Goal: Information Seeking & Learning: Learn about a topic

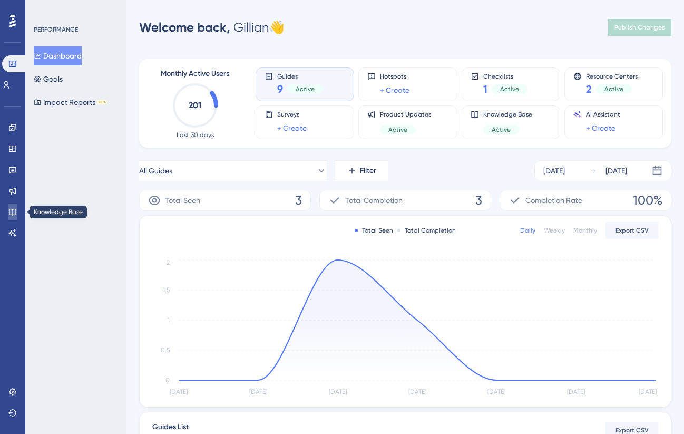
click at [16, 216] on icon at bounding box center [12, 212] width 8 height 8
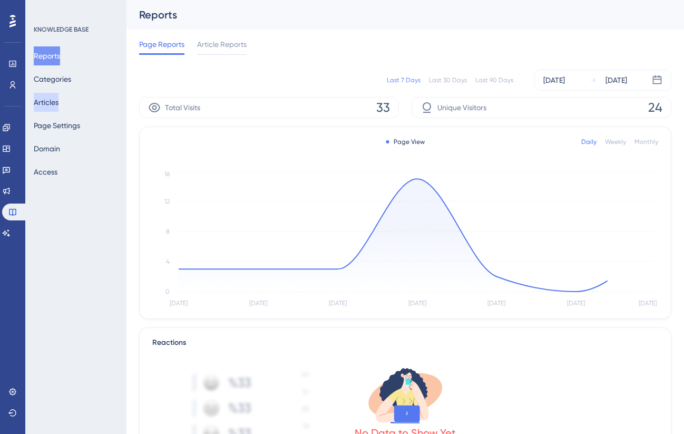
click at [52, 105] on button "Articles" at bounding box center [46, 102] width 25 height 19
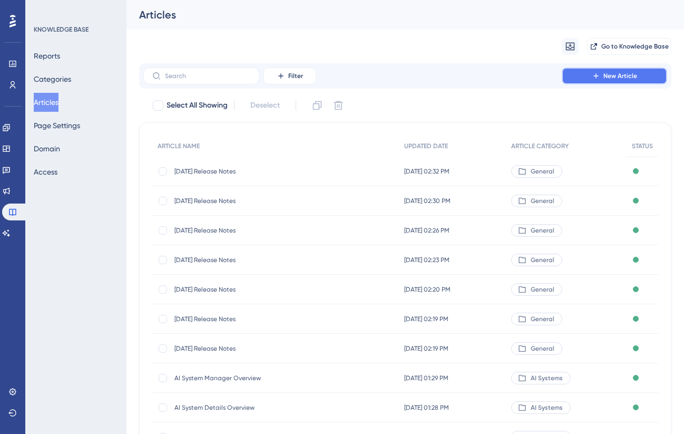
click at [581, 76] on button "New Article" at bounding box center [614, 75] width 105 height 17
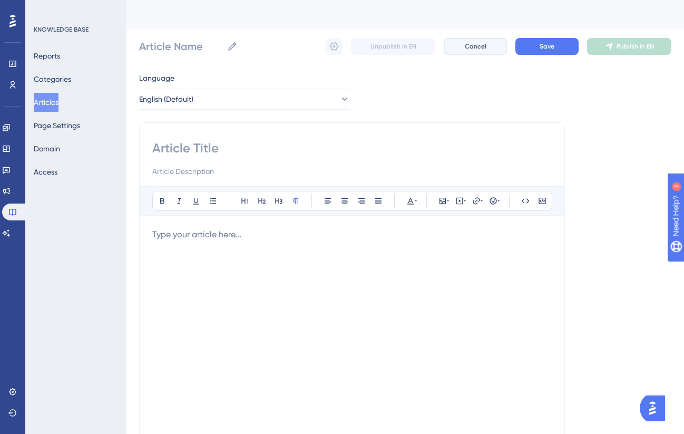
click at [469, 52] on button "Cancel" at bounding box center [475, 46] width 63 height 17
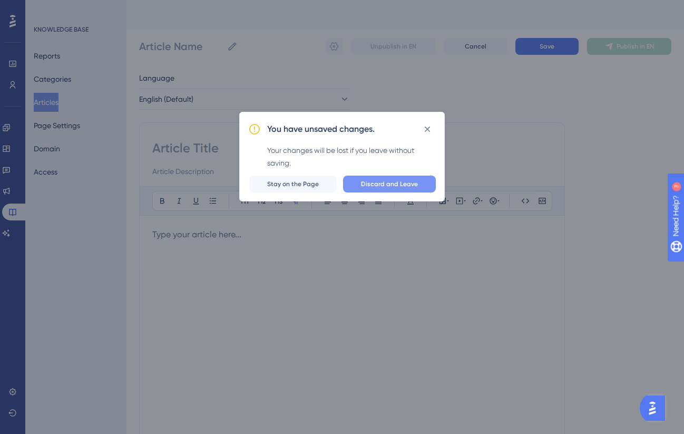
click at [376, 180] on span "Discard and Leave" at bounding box center [389, 184] width 57 height 8
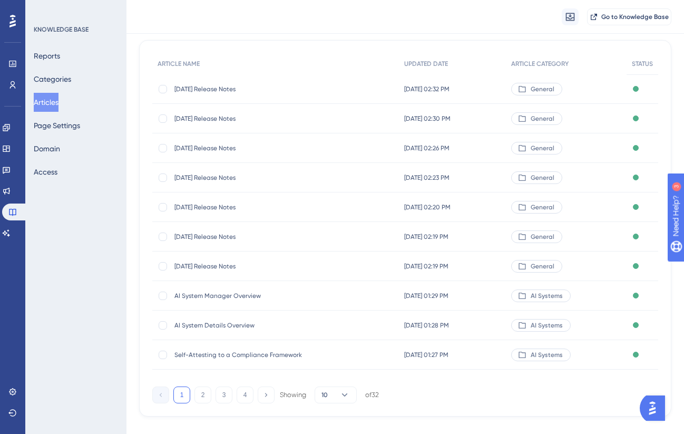
scroll to position [103, 0]
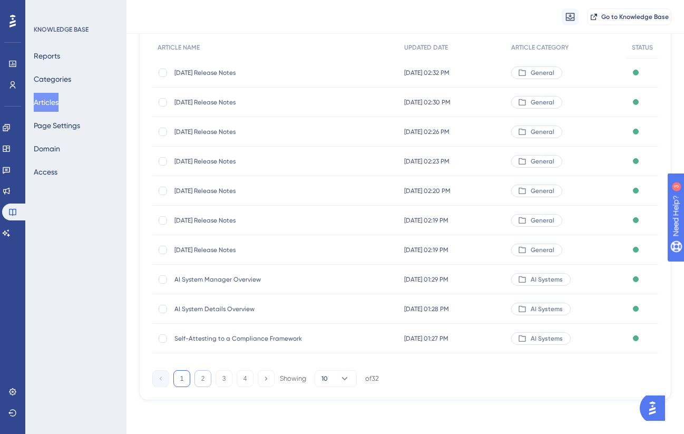
click at [205, 383] on button "2" at bounding box center [202, 378] width 17 height 17
click at [226, 375] on button "3" at bounding box center [224, 378] width 17 height 17
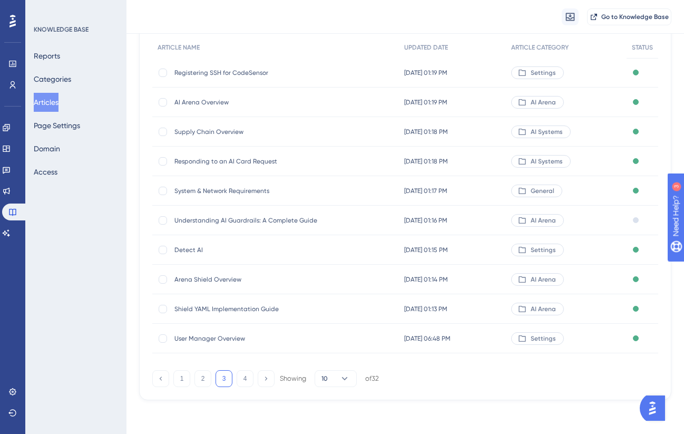
click at [224, 216] on span "Understanding AI Guardrails: A Complete Guide" at bounding box center [258, 220] width 169 height 8
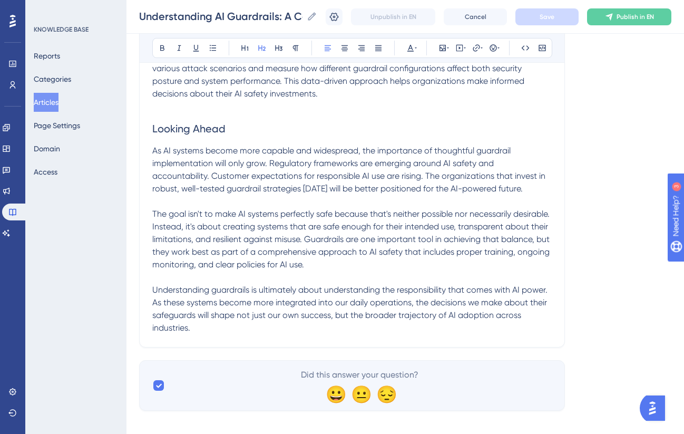
scroll to position [1310, 0]
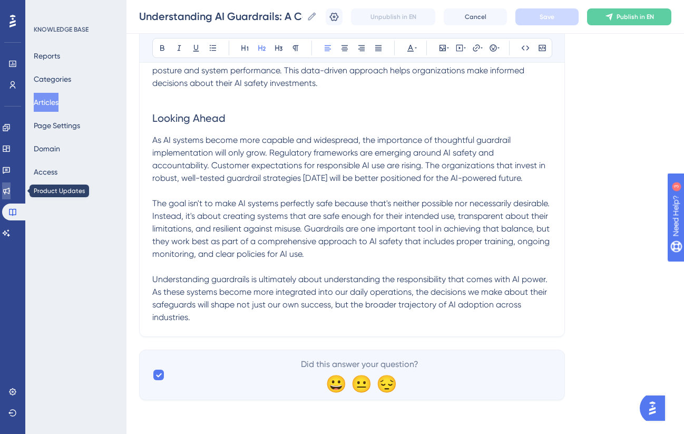
click at [11, 193] on icon at bounding box center [6, 191] width 8 height 8
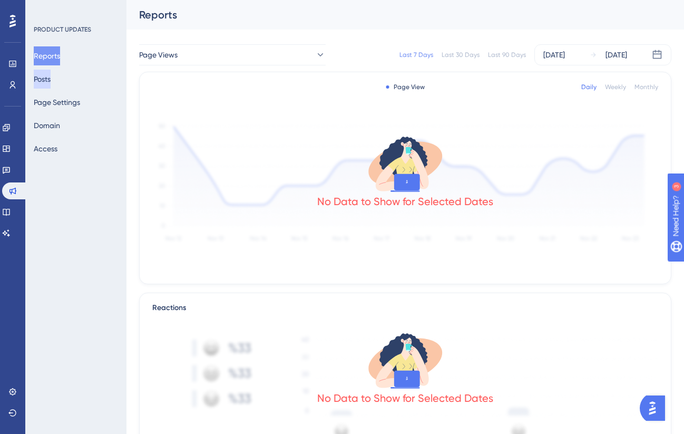
click at [47, 79] on button "Posts" at bounding box center [42, 79] width 17 height 19
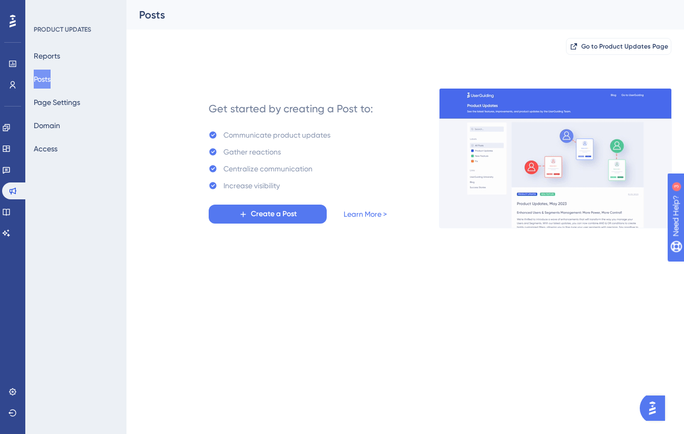
click at [466, 147] on img at bounding box center [555, 158] width 233 height 140
